Goal: Information Seeking & Learning: Learn about a topic

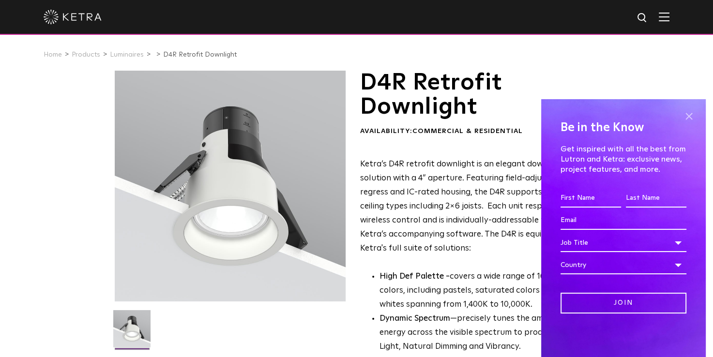
click at [688, 118] on span at bounding box center [688, 116] width 15 height 15
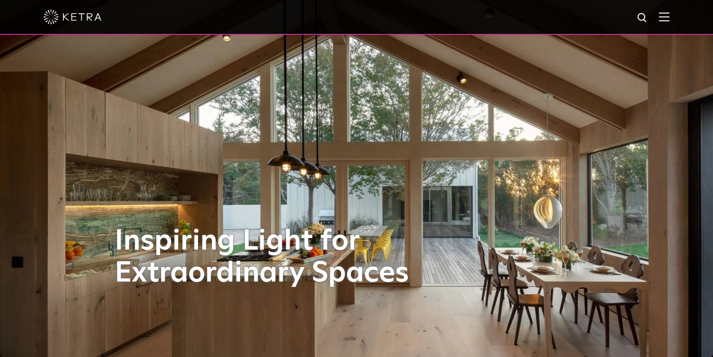
click at [61, 13] on img at bounding box center [73, 17] width 58 height 15
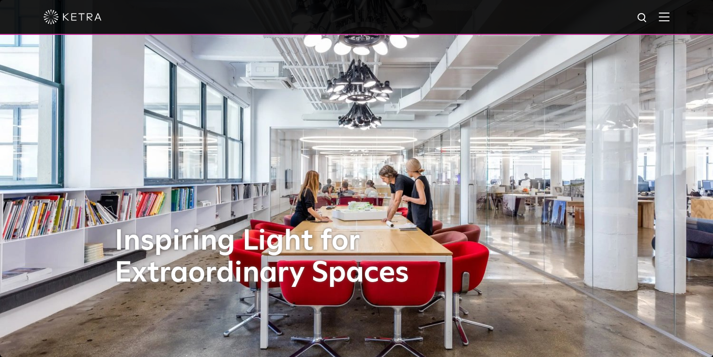
click at [669, 17] on img at bounding box center [664, 16] width 11 height 9
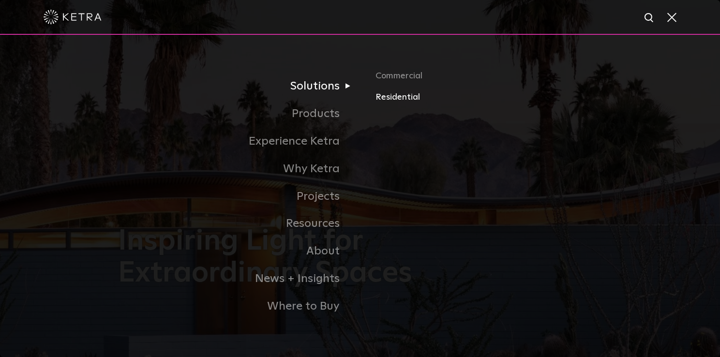
click at [396, 94] on link "Residential" at bounding box center [489, 97] width 226 height 14
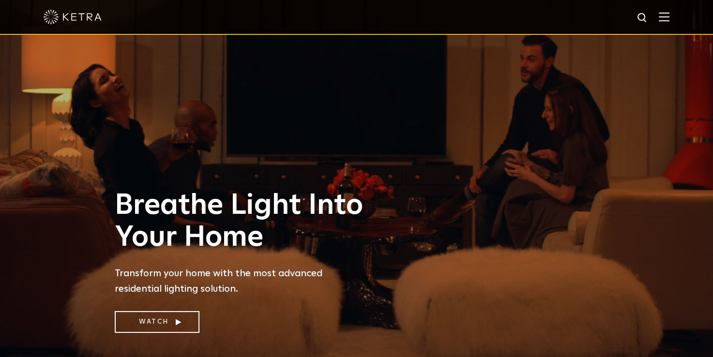
click at [68, 20] on img at bounding box center [73, 17] width 58 height 15
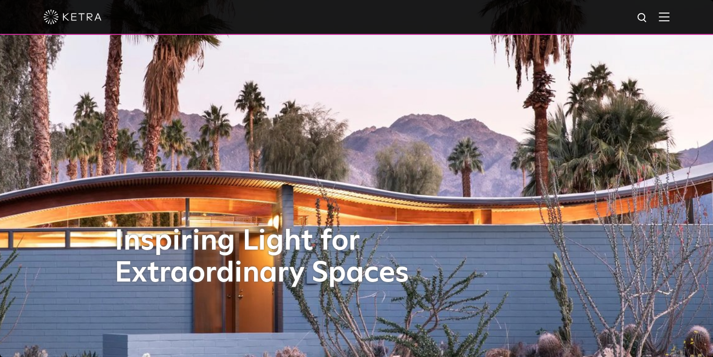
click at [68, 20] on img at bounding box center [73, 17] width 58 height 15
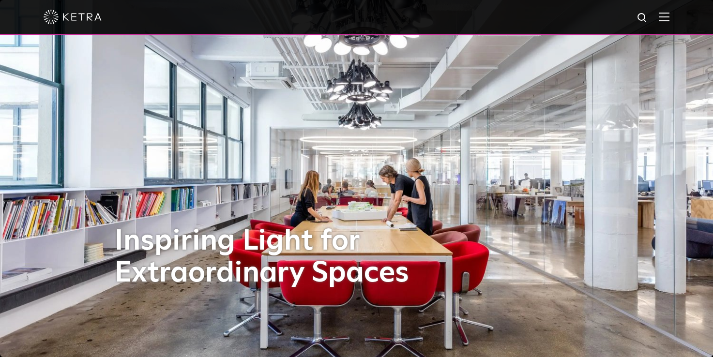
drag, startPoint x: 0, startPoint y: 0, endPoint x: 61, endPoint y: 17, distance: 63.4
drag, startPoint x: 64, startPoint y: 14, endPoint x: 63, endPoint y: 18, distance: 4.9
click at [63, 18] on img at bounding box center [73, 17] width 58 height 15
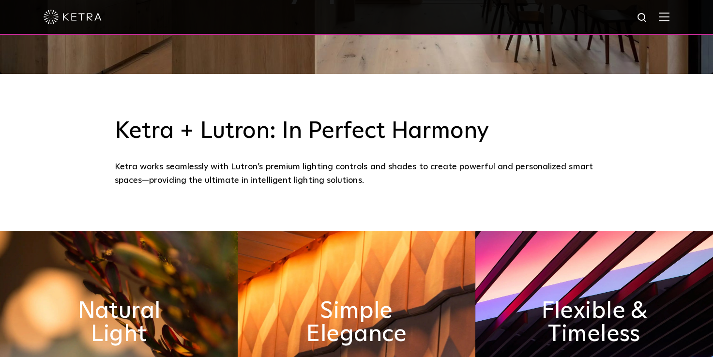
scroll to position [312, 0]
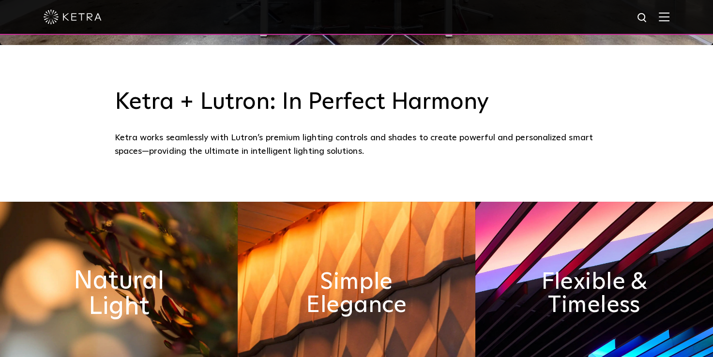
click at [160, 276] on h2 "Natural Light" at bounding box center [119, 294] width 130 height 51
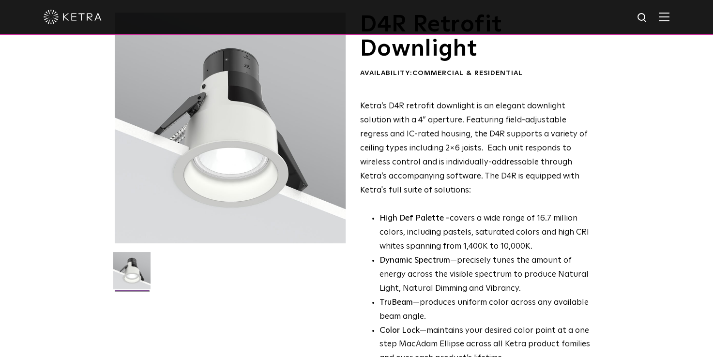
scroll to position [77, 0]
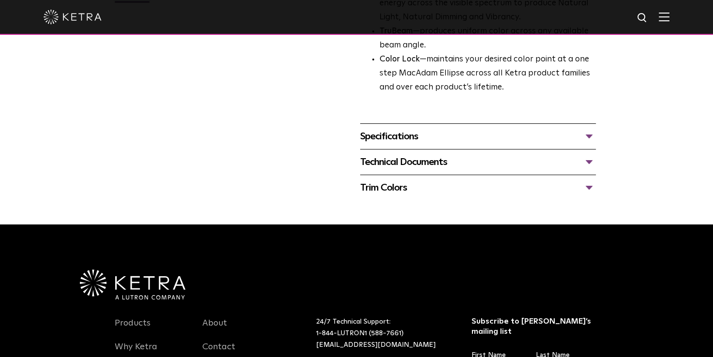
scroll to position [348, 0]
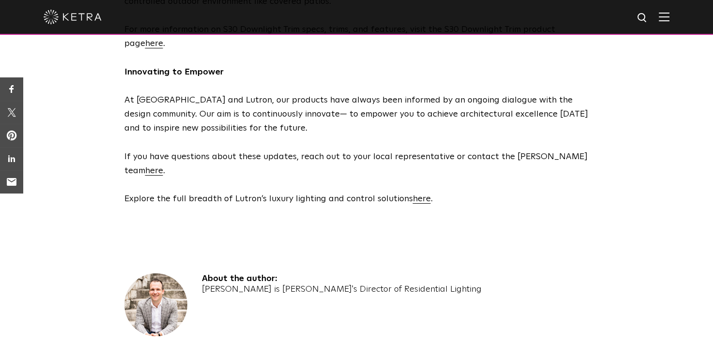
scroll to position [909, 0]
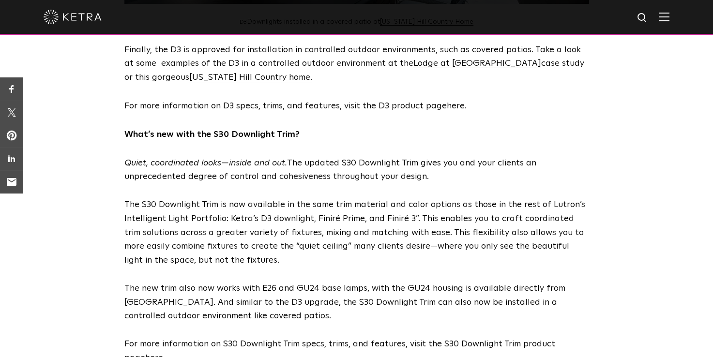
click at [458, 109] on span "here" at bounding box center [456, 106] width 18 height 9
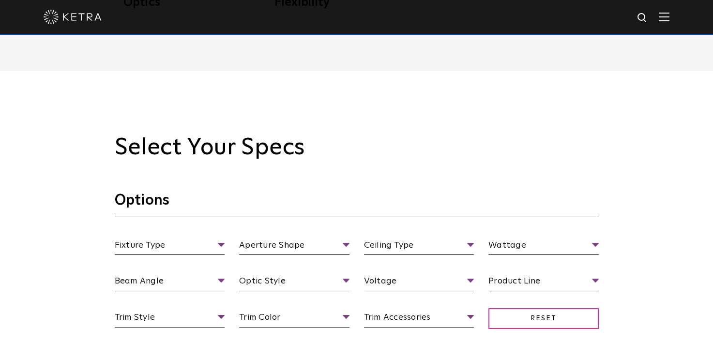
scroll to position [755, 0]
